Goal: Task Accomplishment & Management: Manage account settings

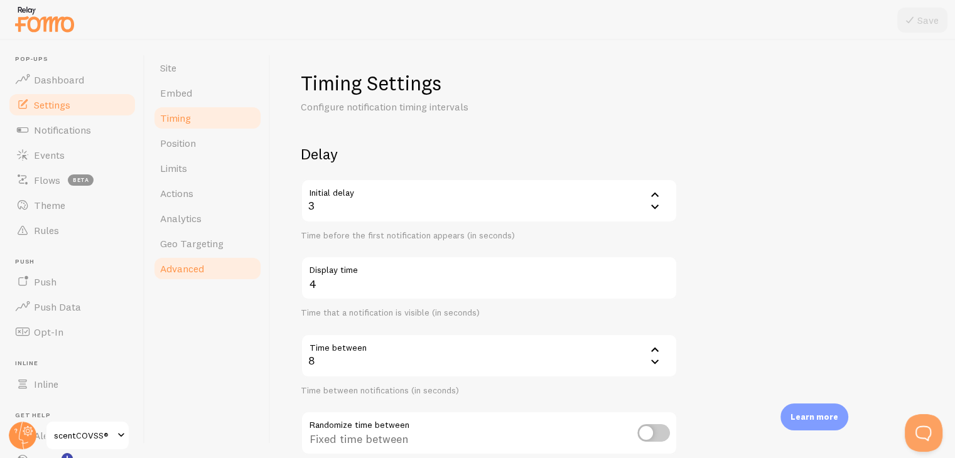
click at [203, 270] on span "Advanced" at bounding box center [182, 268] width 44 height 13
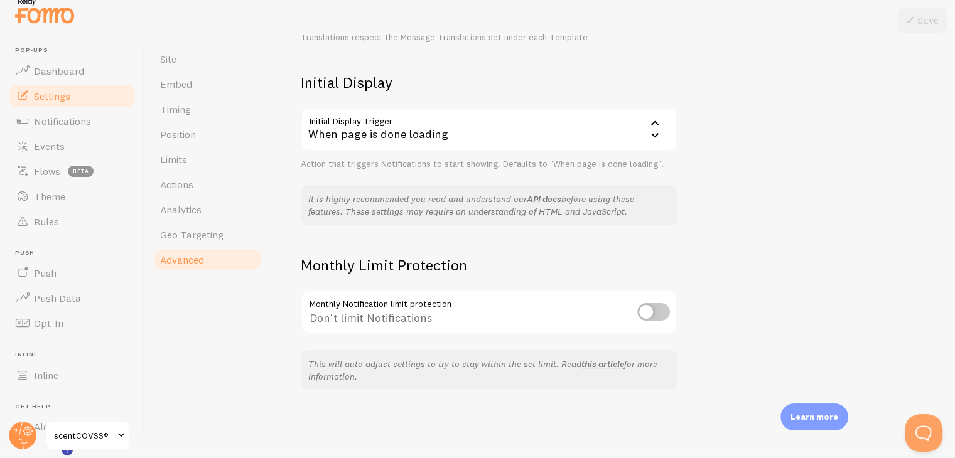
scroll to position [14, 0]
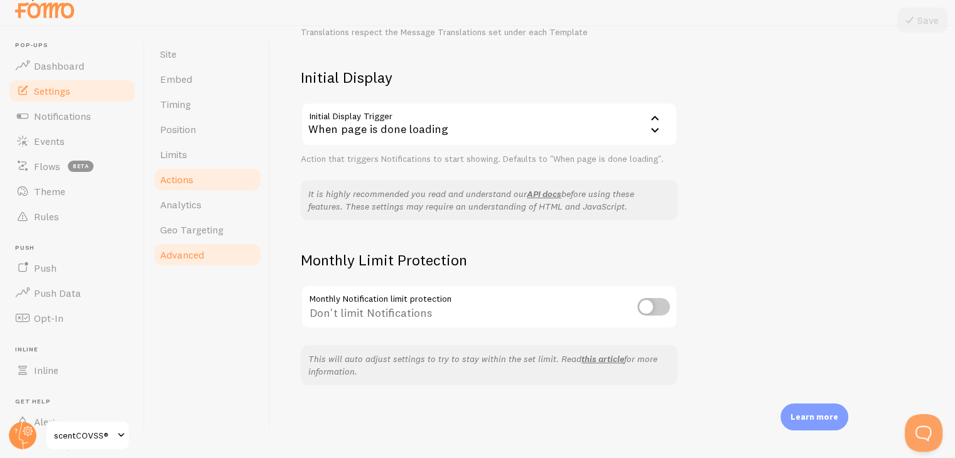
click at [217, 166] on ul "Site Embed Timing Position Limits Actions Analytics Geo Targeting Advanced" at bounding box center [208, 154] width 110 height 226
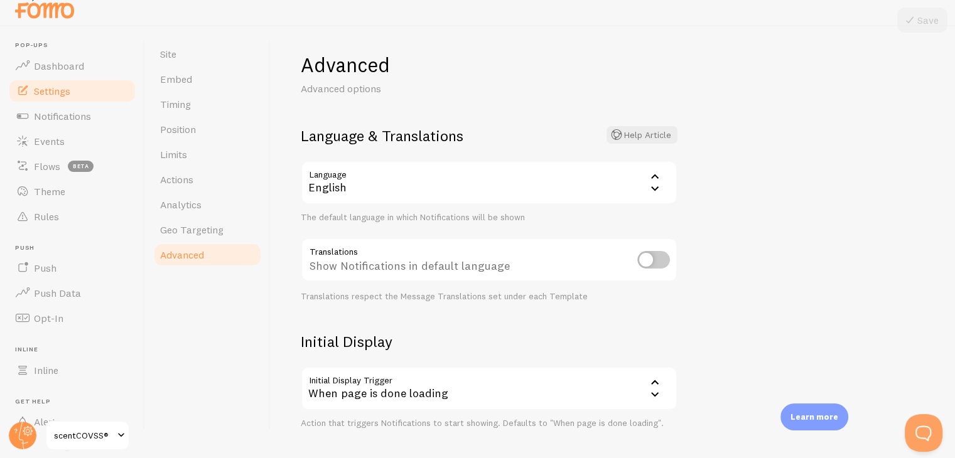
scroll to position [0, 0]
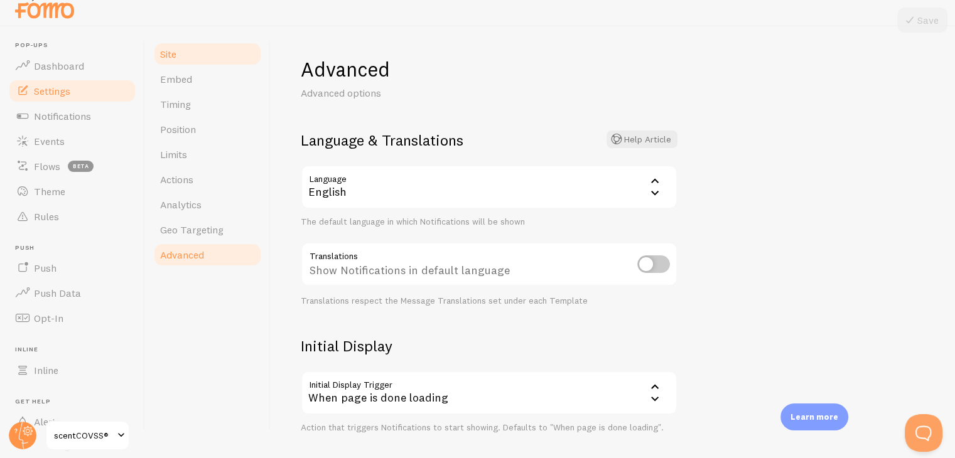
click at [211, 76] on link "Embed" at bounding box center [208, 79] width 110 height 25
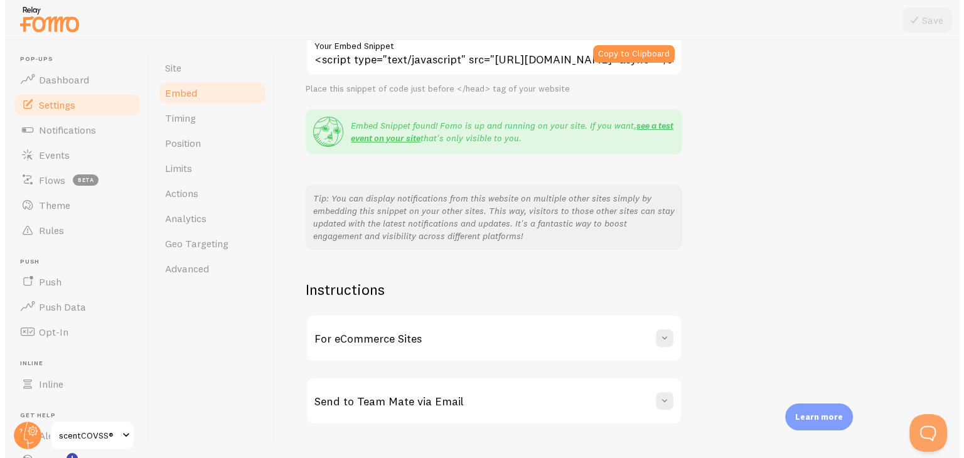
scroll to position [215, 0]
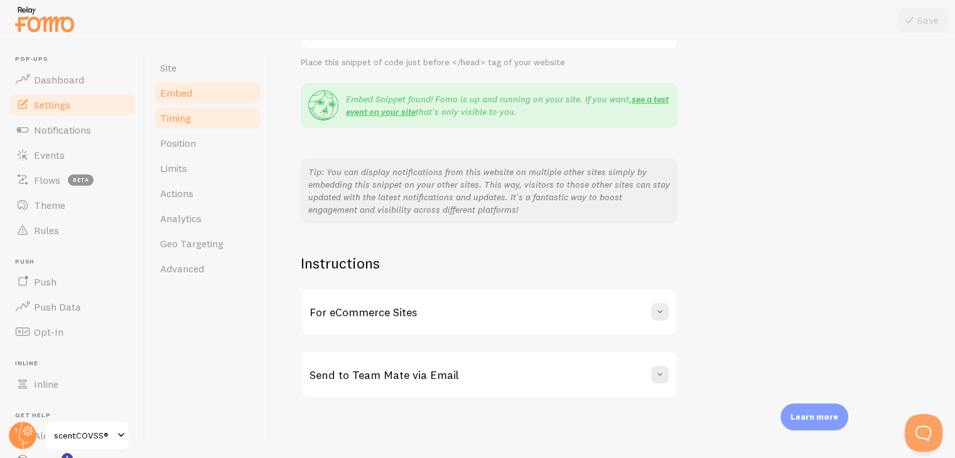
click at [208, 124] on link "Timing" at bounding box center [208, 117] width 110 height 25
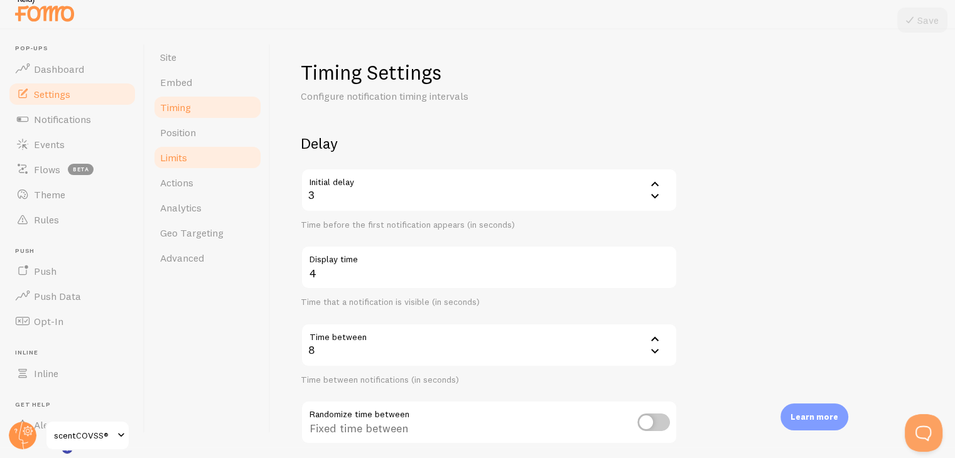
scroll to position [14, 0]
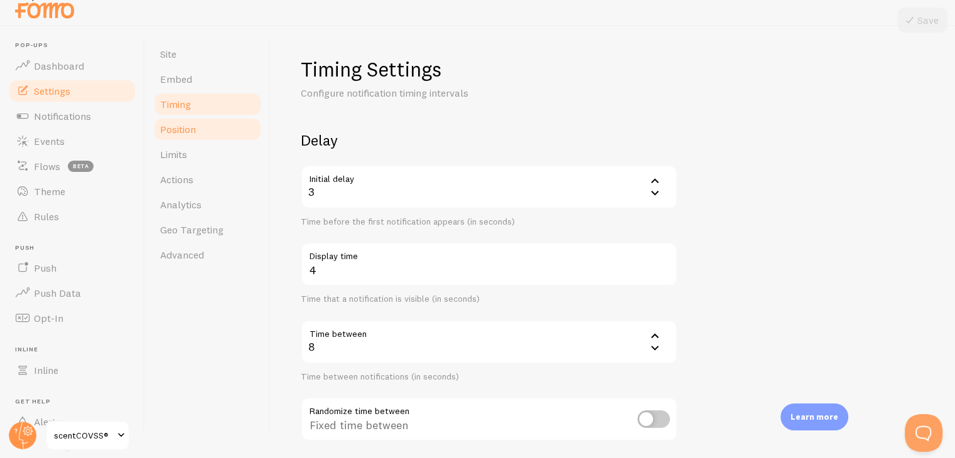
click at [208, 131] on link "Position" at bounding box center [208, 129] width 110 height 25
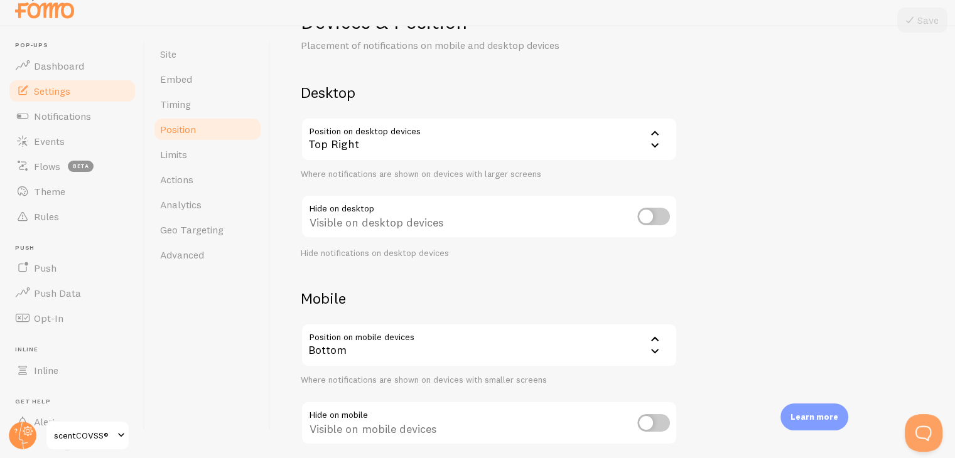
scroll to position [127, 0]
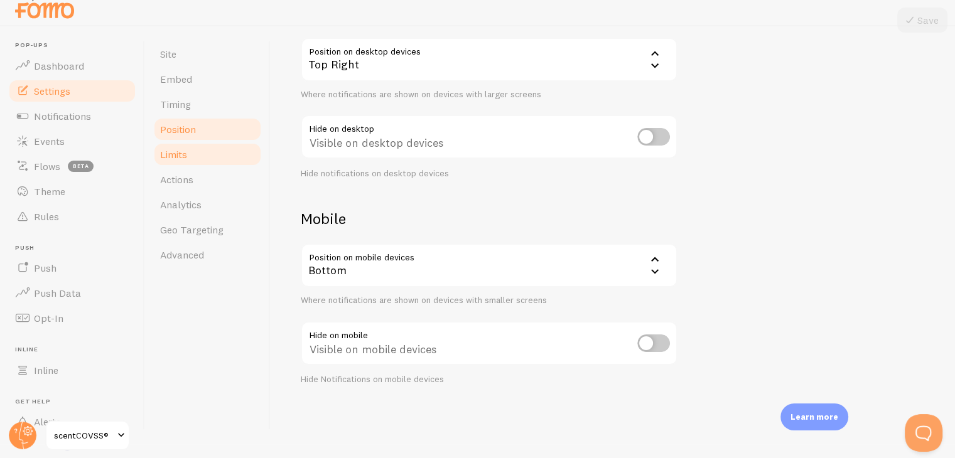
click at [196, 159] on link "Limits" at bounding box center [208, 154] width 110 height 25
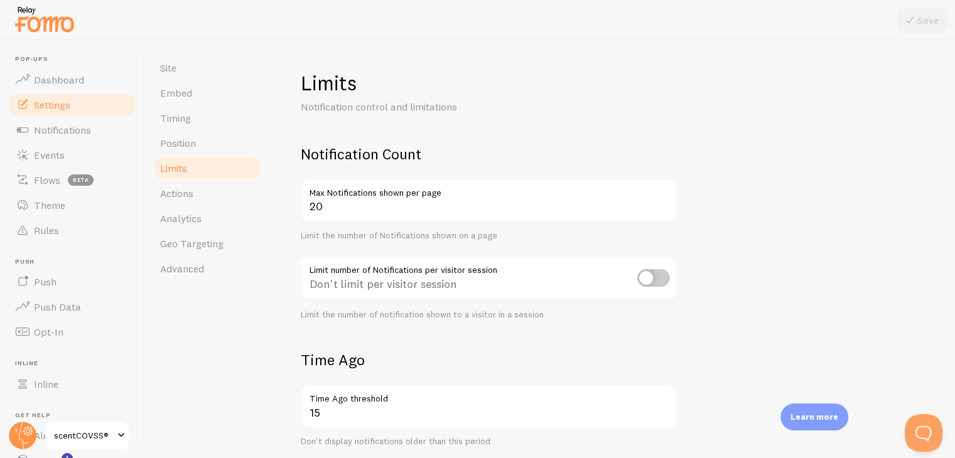
click at [662, 271] on input "checkbox" at bounding box center [653, 278] width 33 height 18
checkbox input "true"
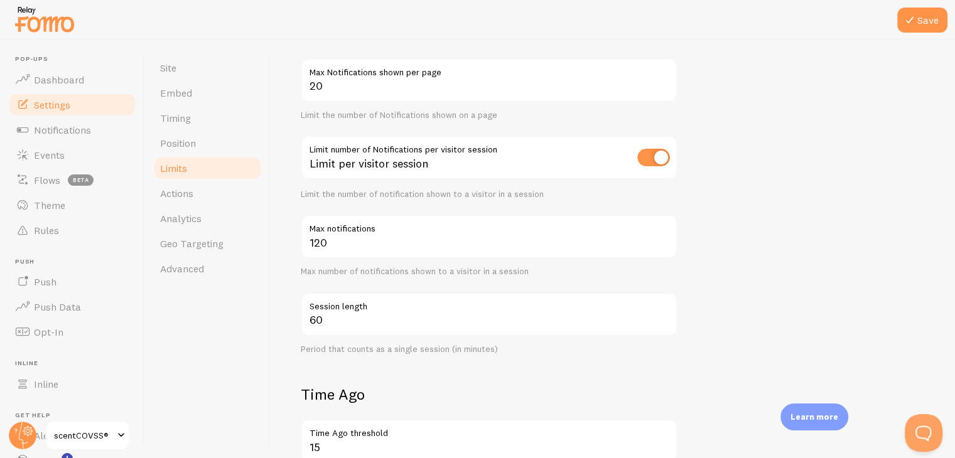
scroll to position [126, 0]
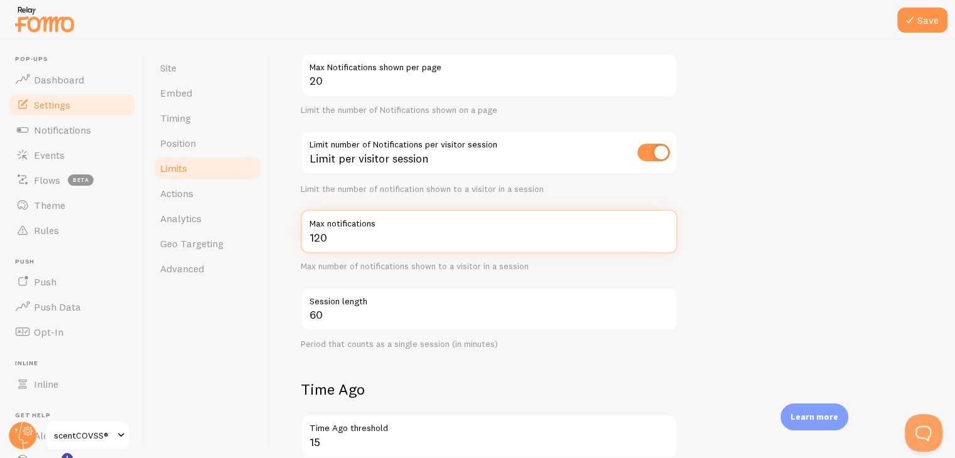
click at [304, 237] on input "120" at bounding box center [489, 232] width 377 height 44
click at [314, 240] on input "120" at bounding box center [489, 232] width 377 height 44
type input "1"
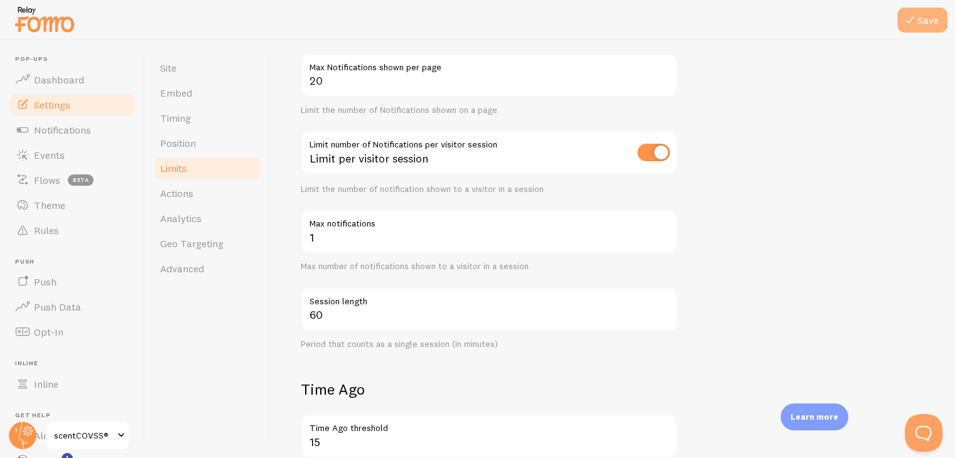
click at [910, 23] on icon at bounding box center [909, 20] width 15 height 15
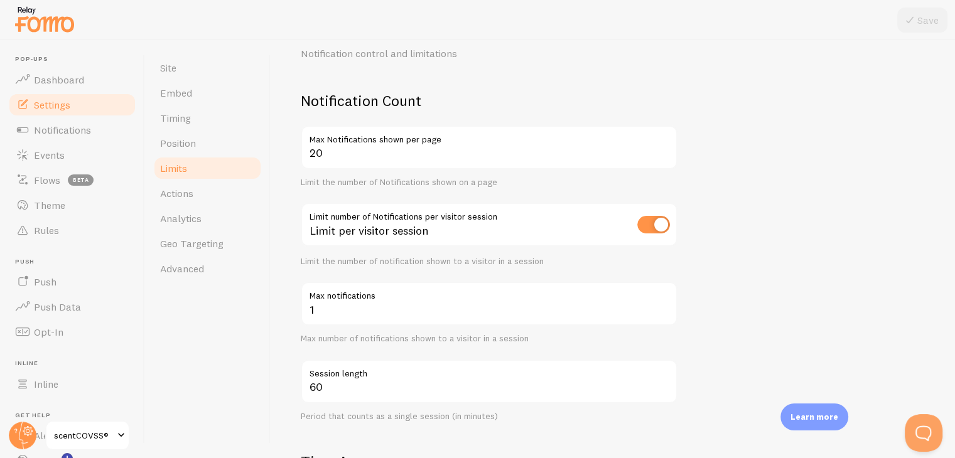
scroll to position [8, 0]
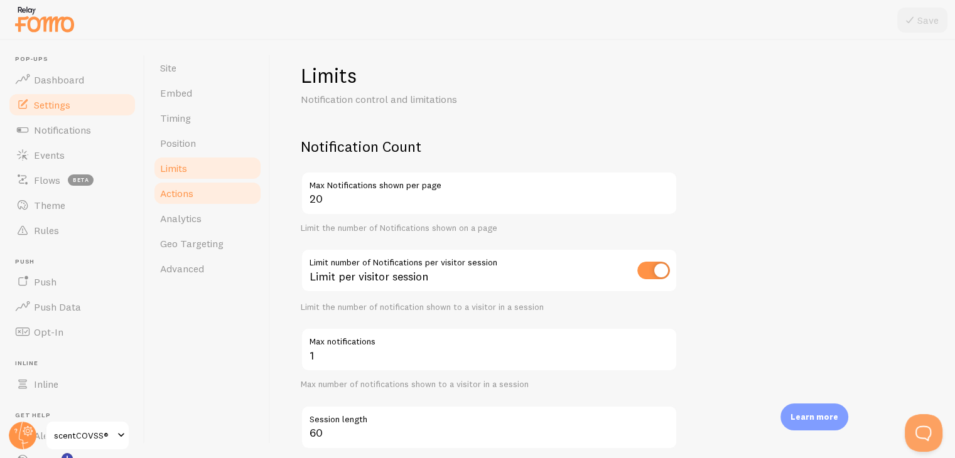
click at [218, 194] on link "Actions" at bounding box center [208, 193] width 110 height 25
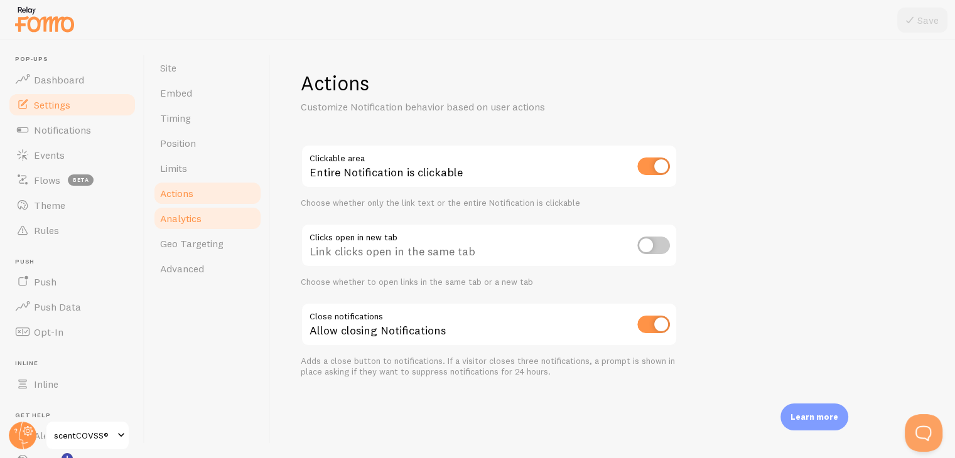
click at [217, 229] on link "Analytics" at bounding box center [208, 218] width 110 height 25
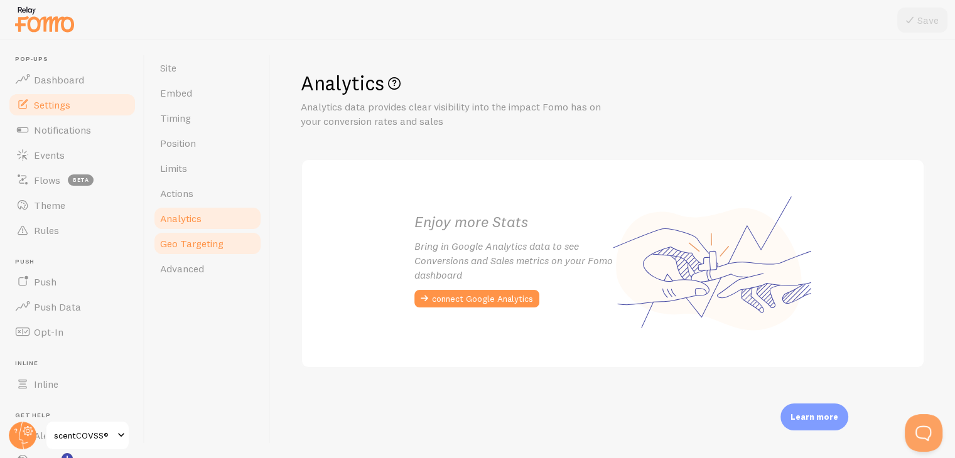
click at [221, 237] on link "Geo Targeting" at bounding box center [208, 243] width 110 height 25
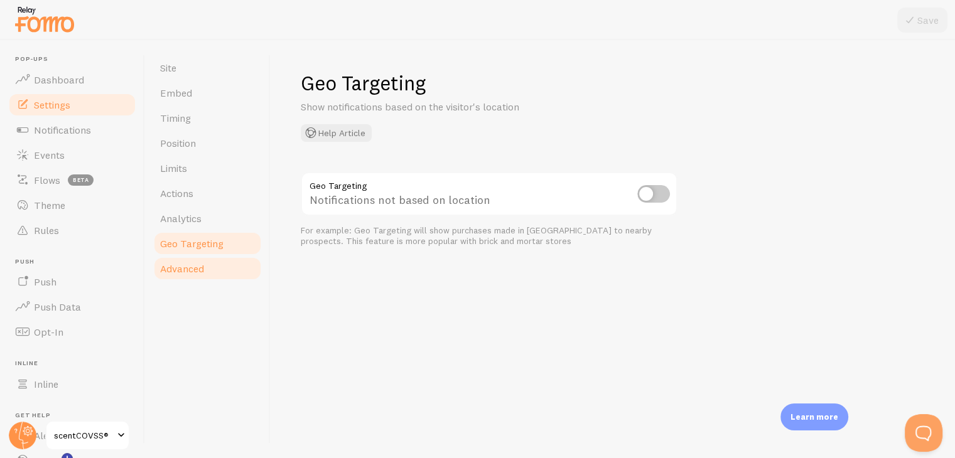
click at [203, 258] on link "Advanced" at bounding box center [208, 268] width 110 height 25
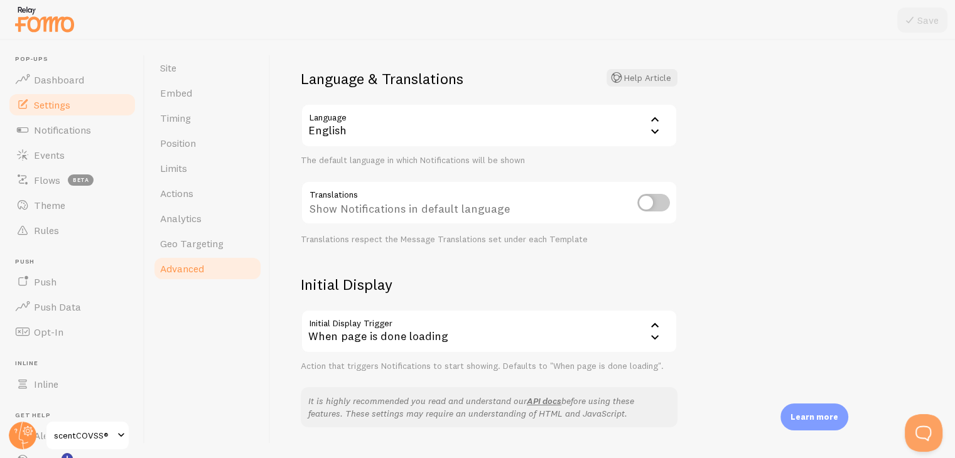
scroll to position [126, 0]
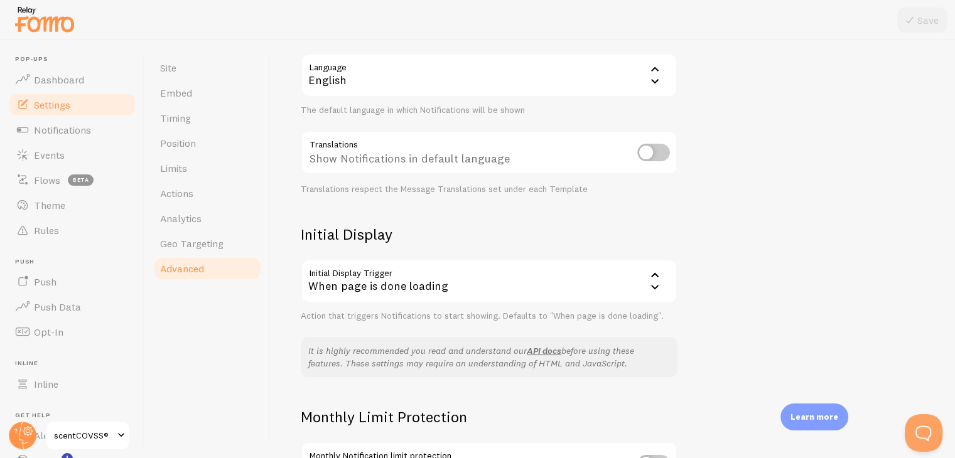
click at [394, 280] on div "When page is done loading" at bounding box center [489, 281] width 377 height 44
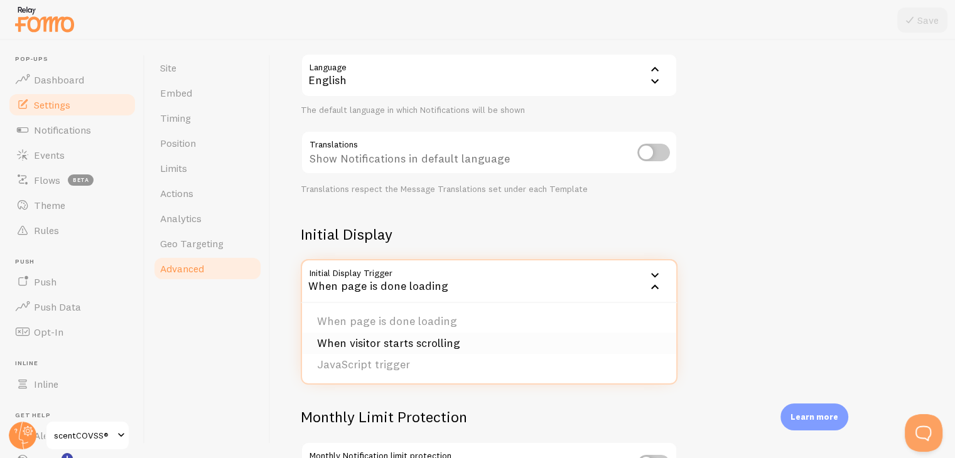
click at [383, 352] on li "When visitor starts scrolling" at bounding box center [489, 344] width 374 height 22
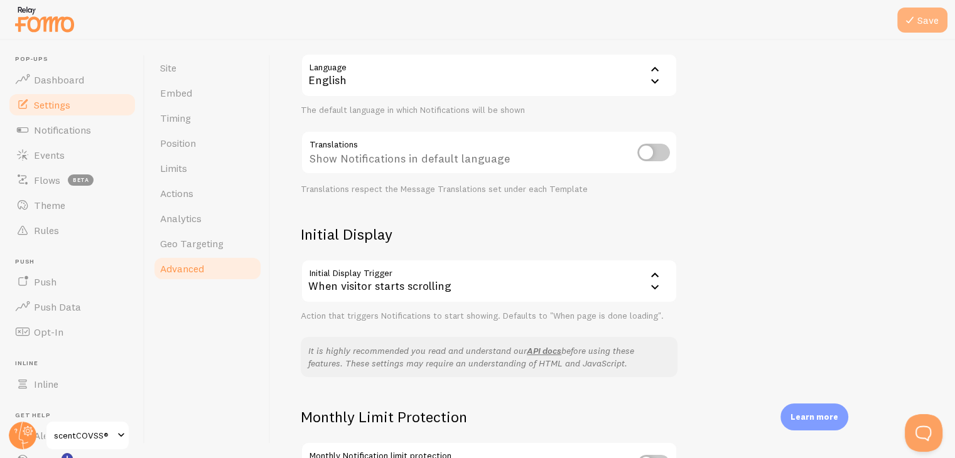
click at [909, 27] on icon at bounding box center [909, 20] width 15 height 15
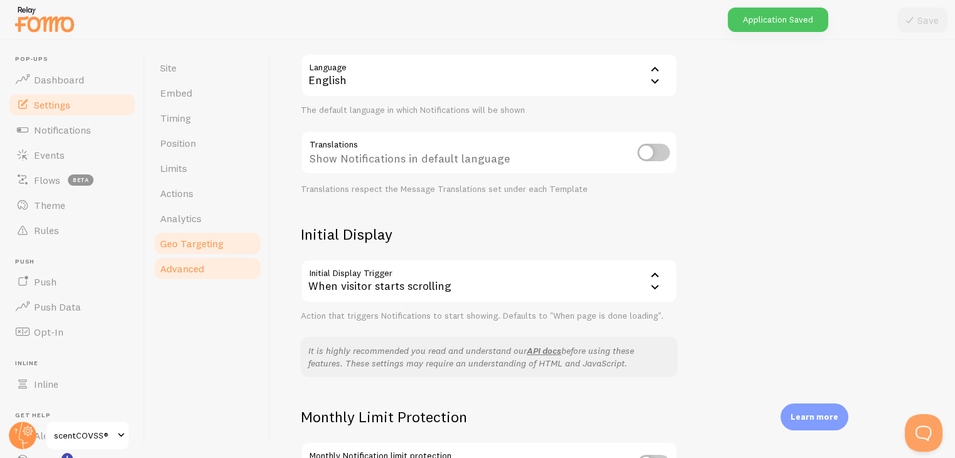
click at [211, 249] on span "Geo Targeting" at bounding box center [191, 243] width 63 height 13
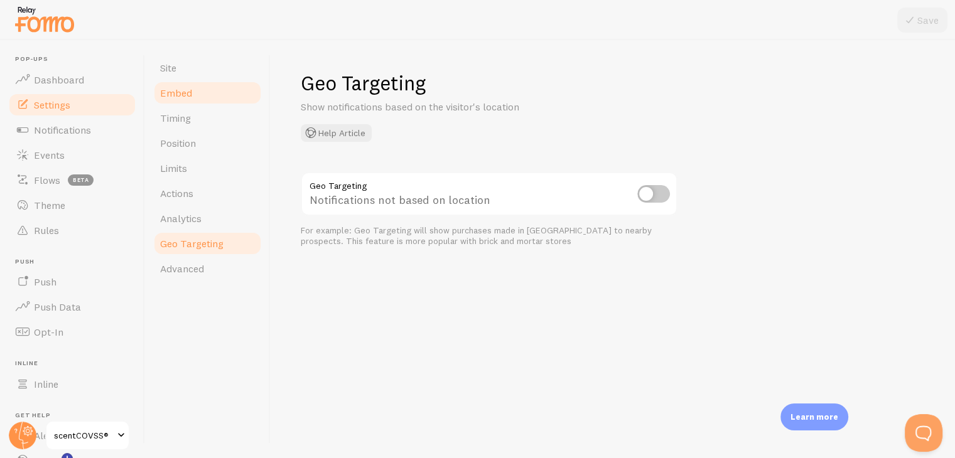
click at [181, 80] on link "Embed" at bounding box center [208, 92] width 110 height 25
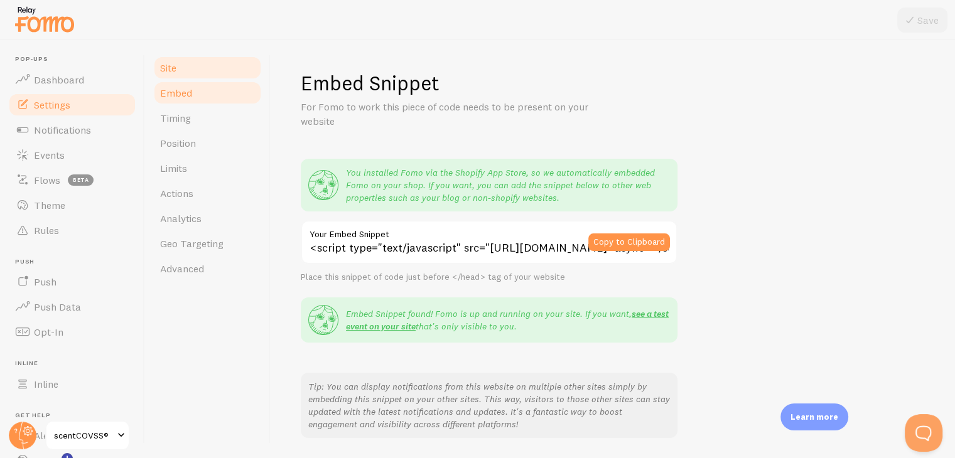
click at [176, 71] on span "Site" at bounding box center [168, 68] width 16 height 13
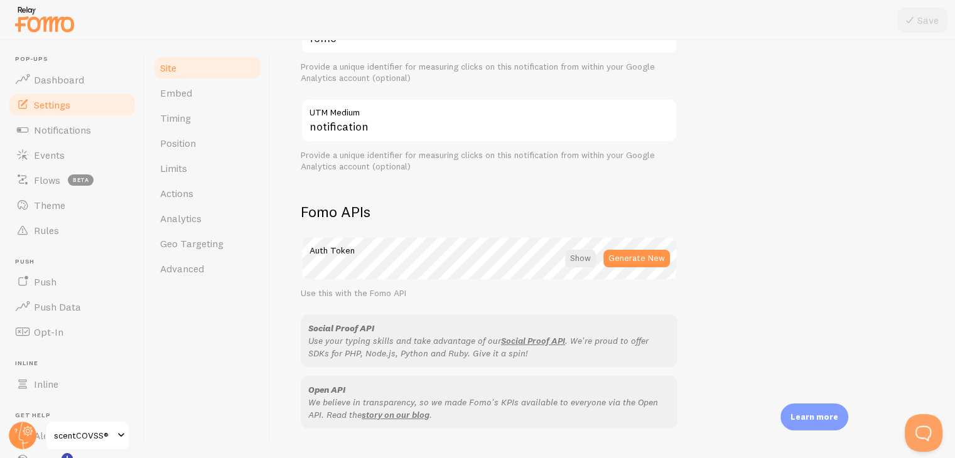
scroll to position [726, 0]
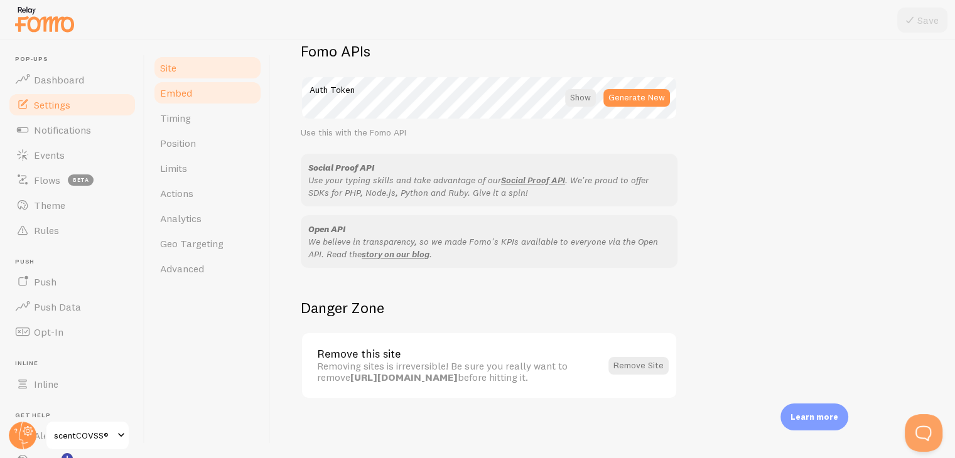
click at [178, 101] on link "Embed" at bounding box center [208, 92] width 110 height 25
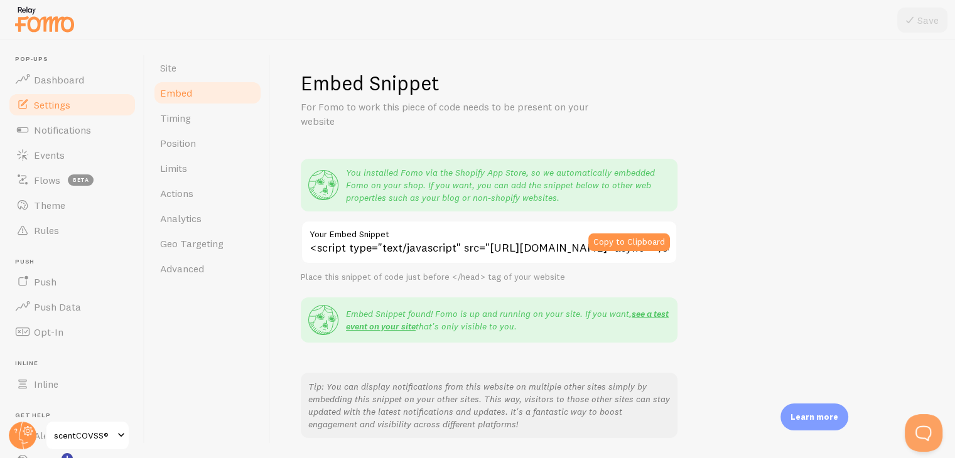
scroll to position [215, 0]
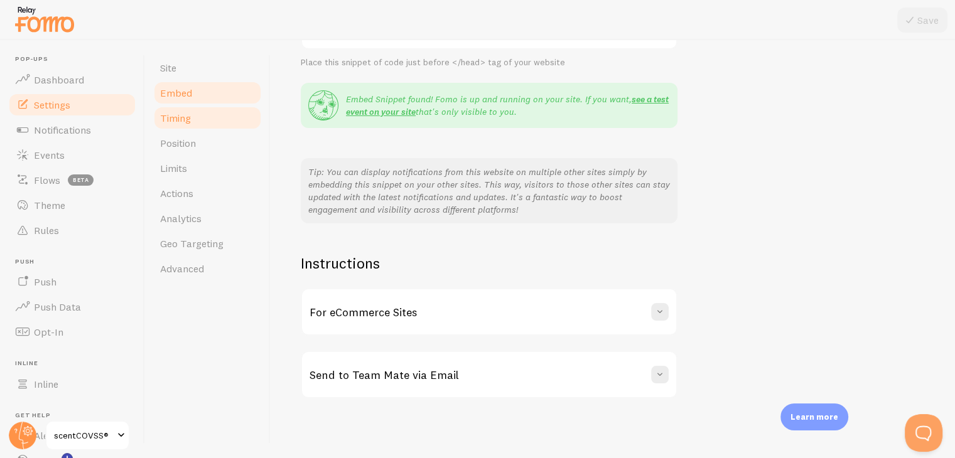
click at [196, 109] on link "Timing" at bounding box center [208, 117] width 110 height 25
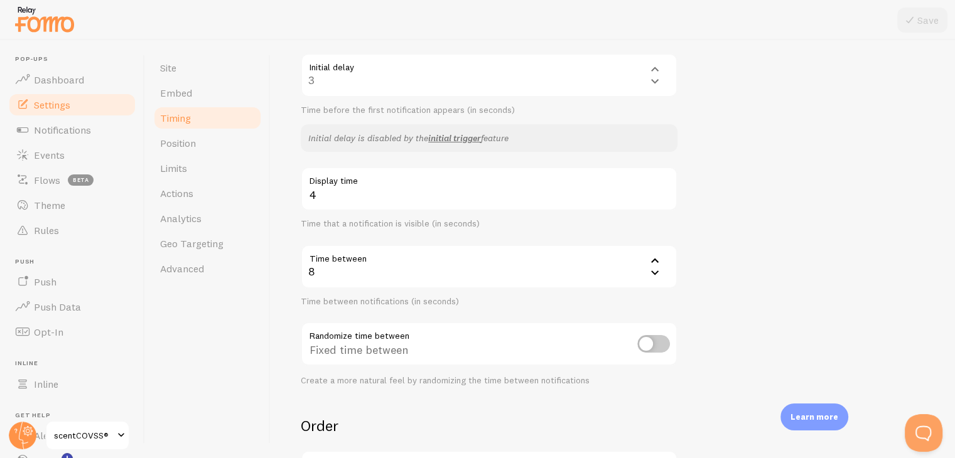
scroll to position [320, 0]
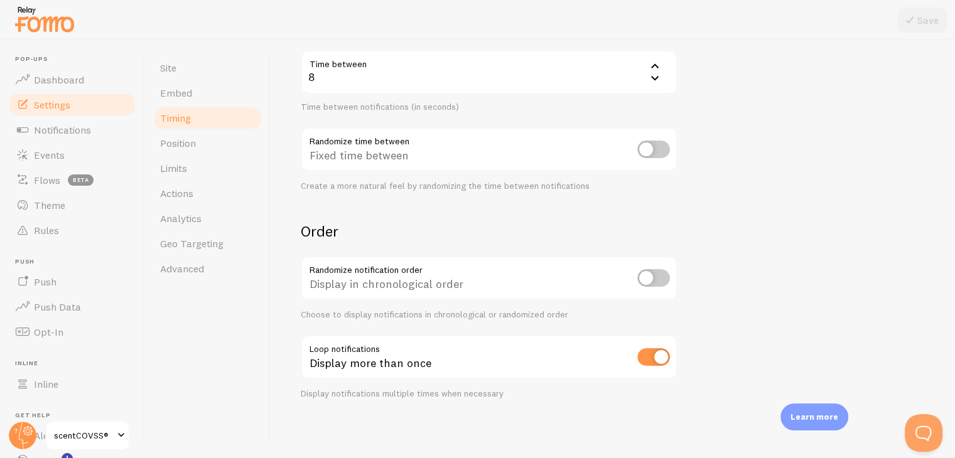
click at [649, 352] on input "checkbox" at bounding box center [653, 357] width 33 height 18
checkbox input "false"
click at [661, 282] on input "checkbox" at bounding box center [653, 278] width 33 height 18
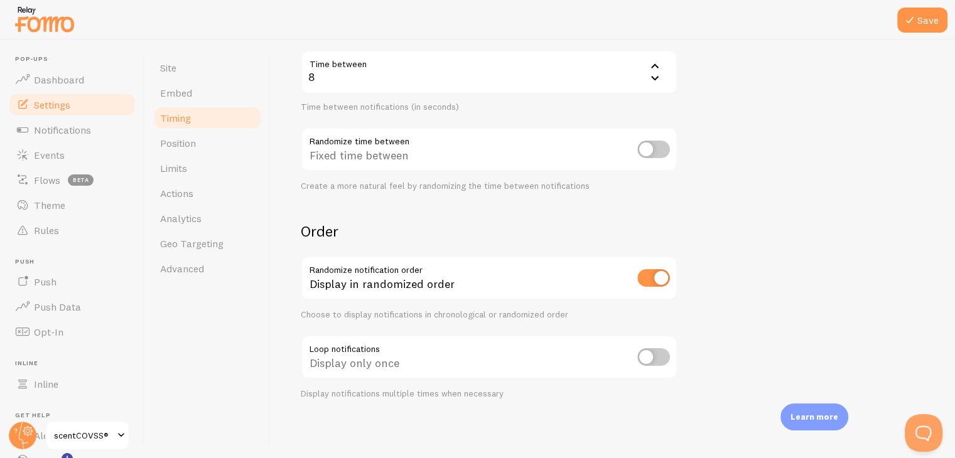
click at [661, 282] on input "checkbox" at bounding box center [653, 278] width 33 height 18
checkbox input "false"
click at [659, 368] on div "Display only once" at bounding box center [489, 358] width 377 height 46
click at [657, 355] on input "checkbox" at bounding box center [653, 357] width 33 height 18
checkbox input "true"
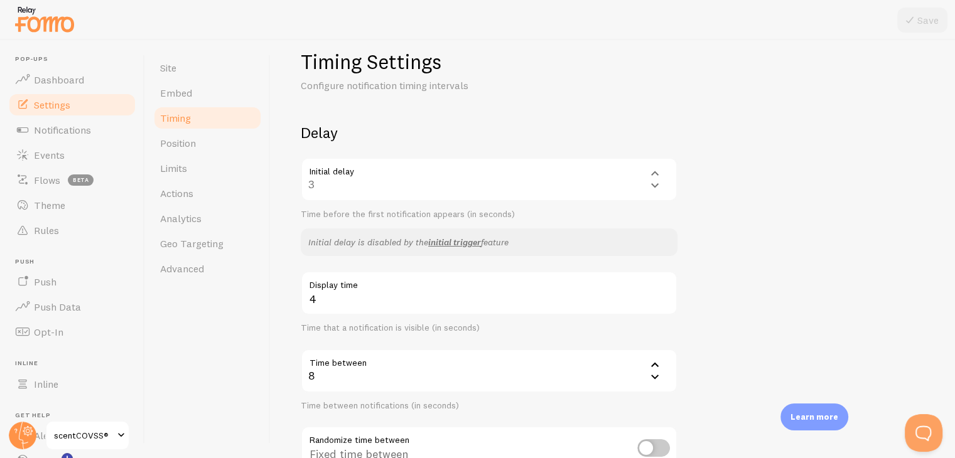
scroll to position [0, 0]
